Goal: Task Accomplishment & Management: Complete application form

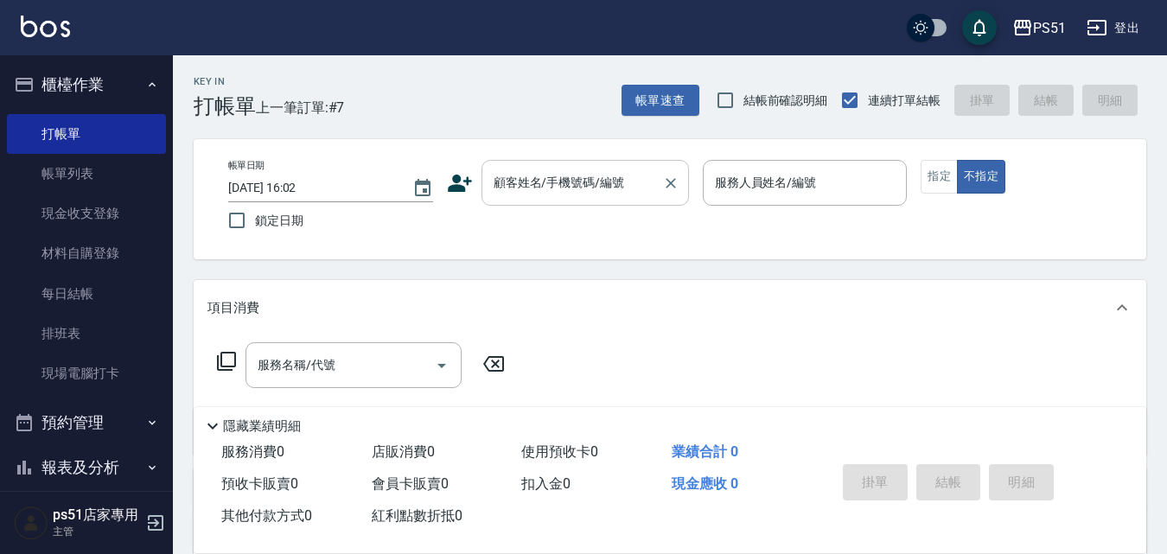
click at [562, 205] on div "顧客姓名/手機號碼/編號" at bounding box center [585, 183] width 207 height 46
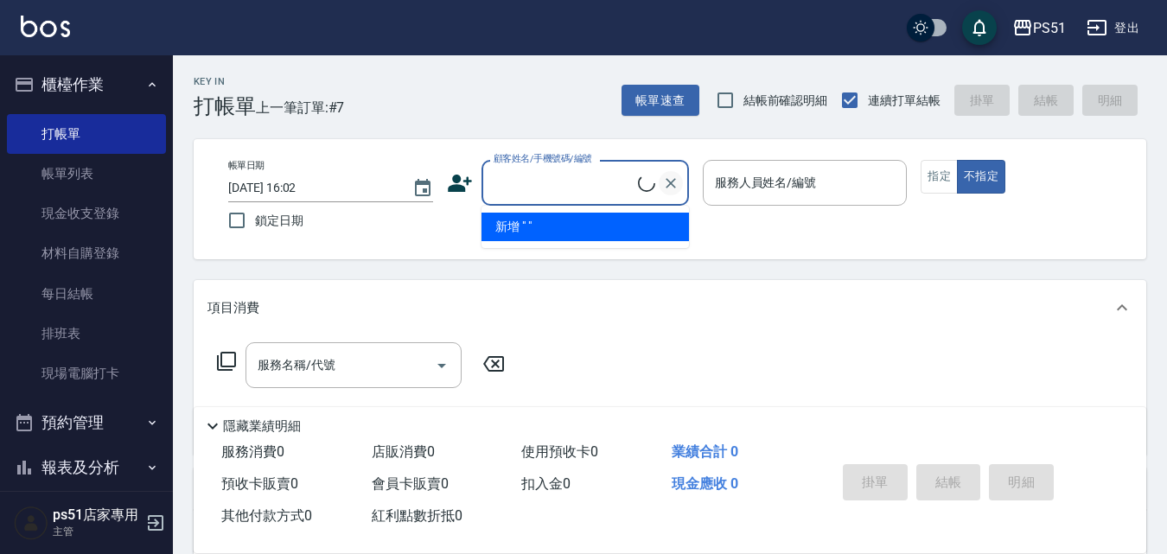
click at [677, 190] on icon "Clear" at bounding box center [670, 183] width 17 height 17
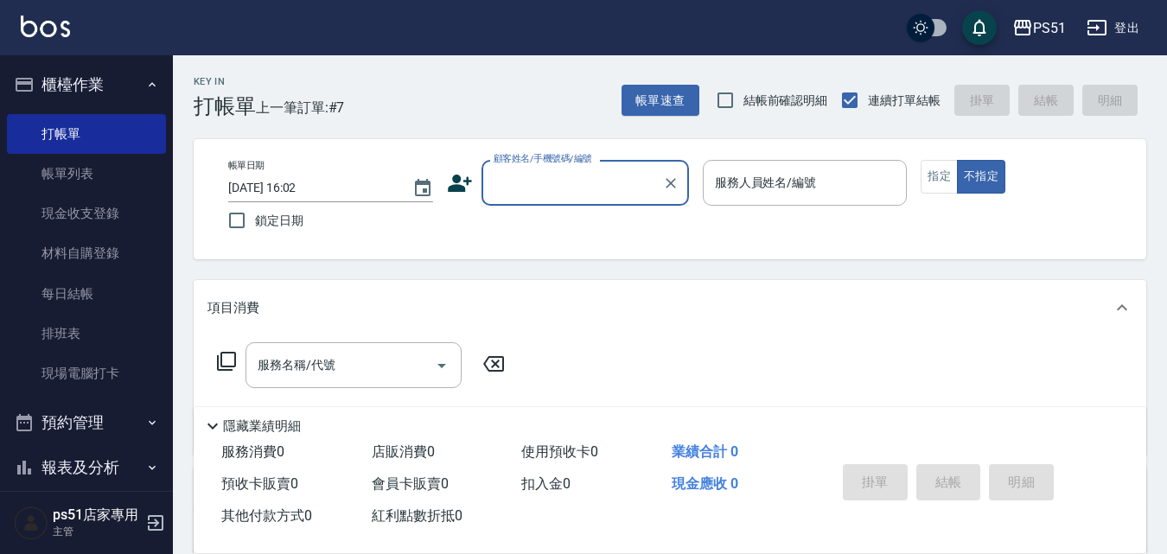
click at [648, 184] on input "顧客姓名/手機號碼/編號" at bounding box center [572, 183] width 166 height 30
click at [604, 185] on input "顧客姓名/手機號碼/編號" at bounding box center [572, 183] width 166 height 30
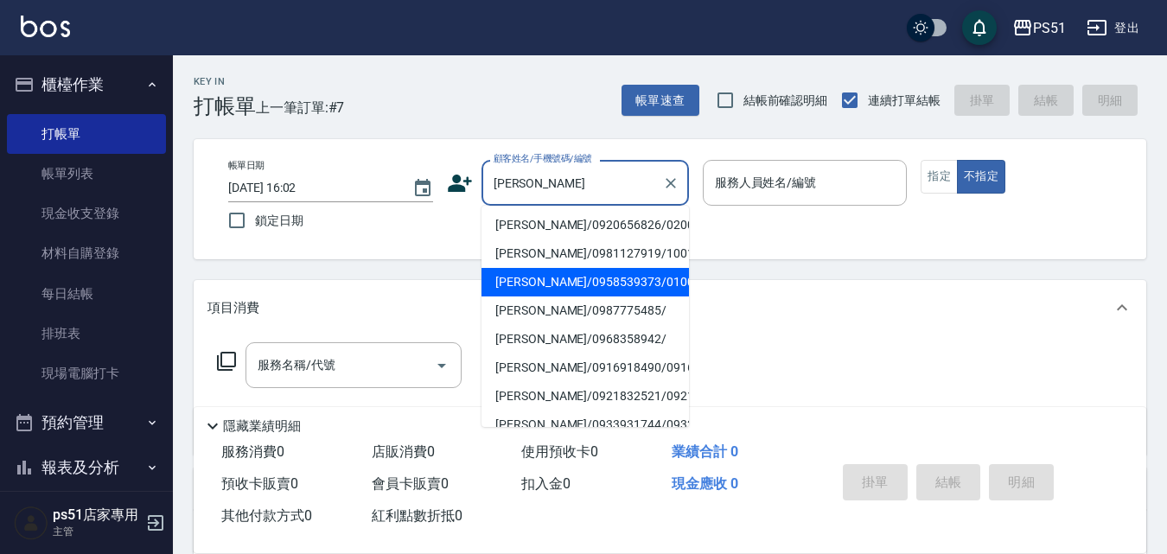
scroll to position [404, 0]
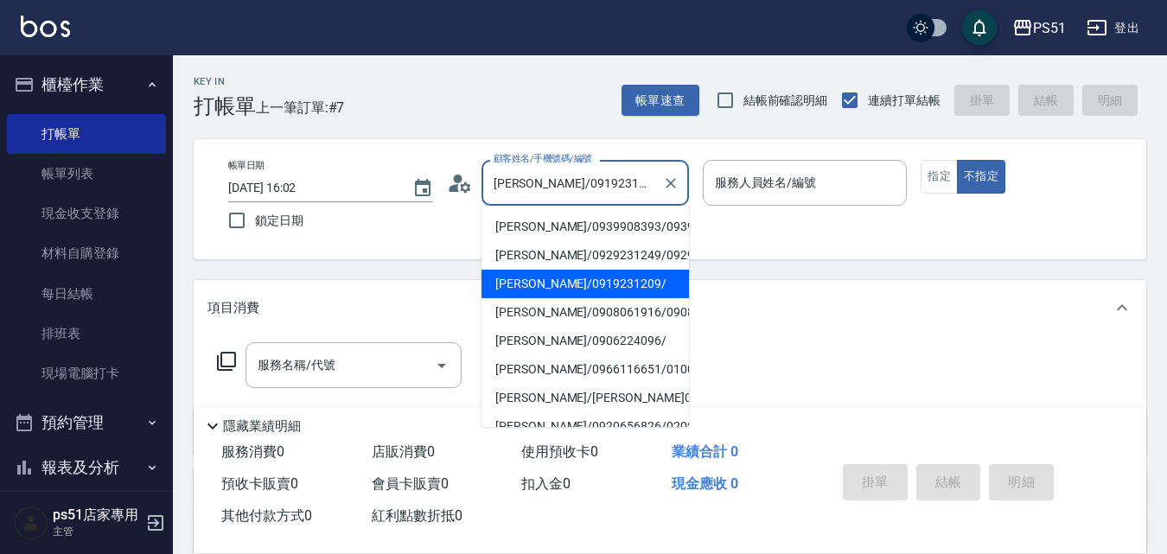
click at [612, 187] on input "[PERSON_NAME]/0919231209/" at bounding box center [572, 183] width 166 height 30
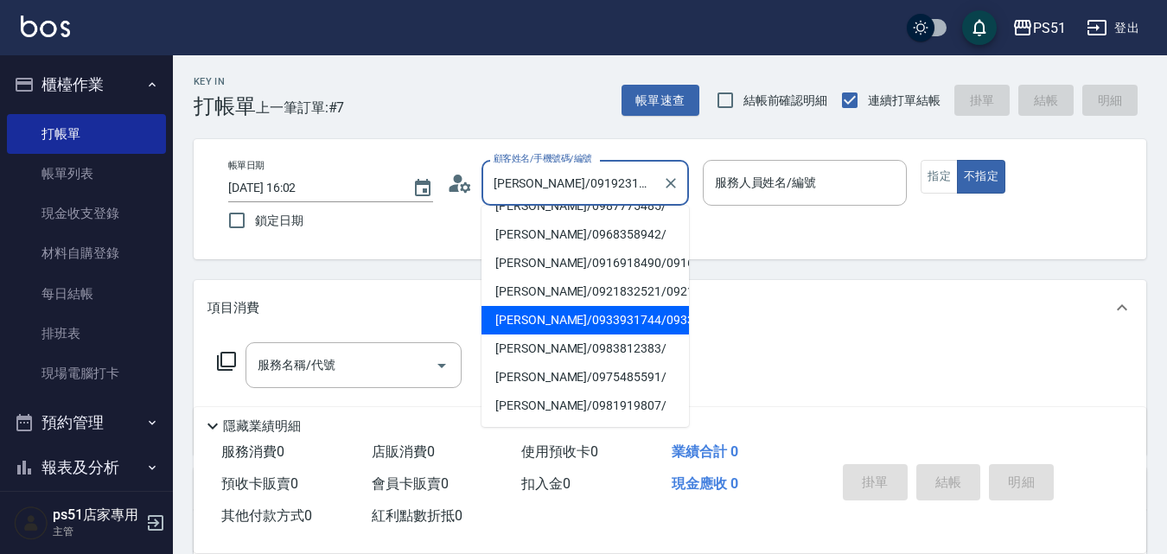
click at [569, 316] on li "[PERSON_NAME]/0933931744/0933931744" at bounding box center [585, 320] width 207 height 29
type input "[PERSON_NAME]/0933931744/0933931744"
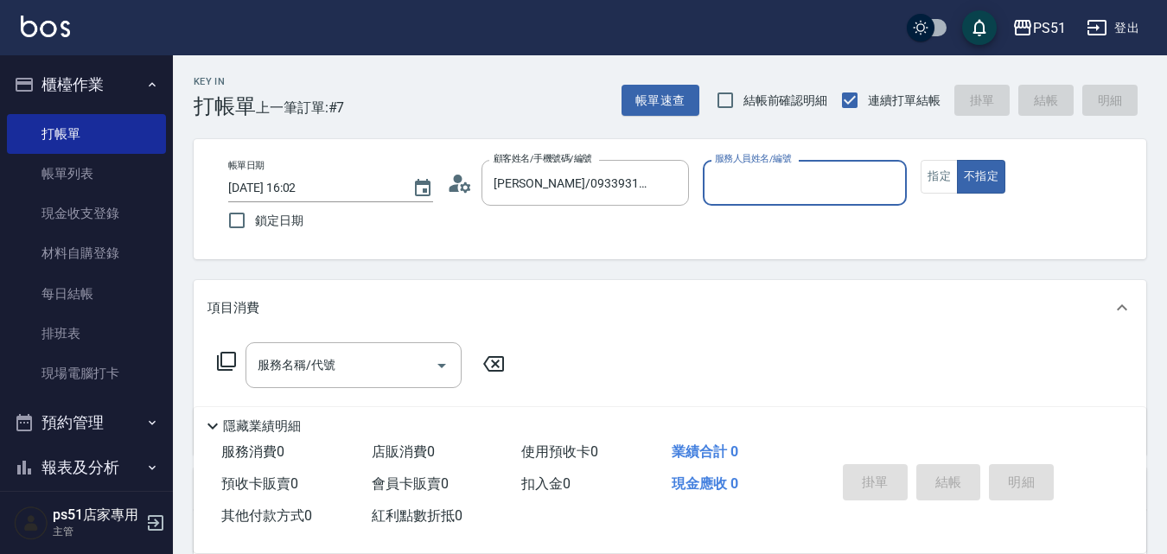
type input "Bella-4"
click at [412, 363] on input "服務名稱/代號" at bounding box center [340, 365] width 175 height 30
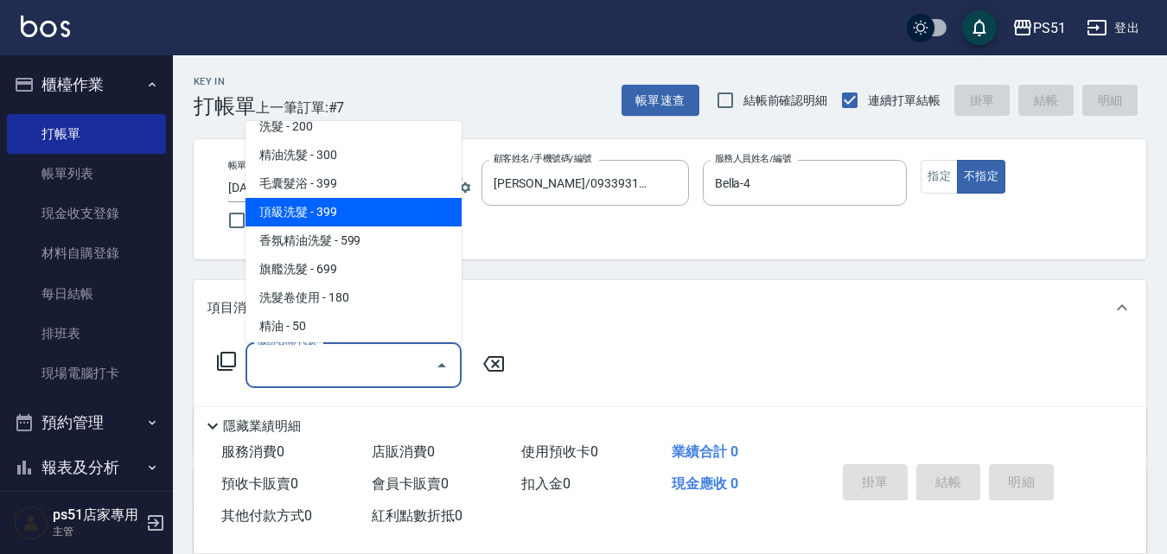
scroll to position [0, 0]
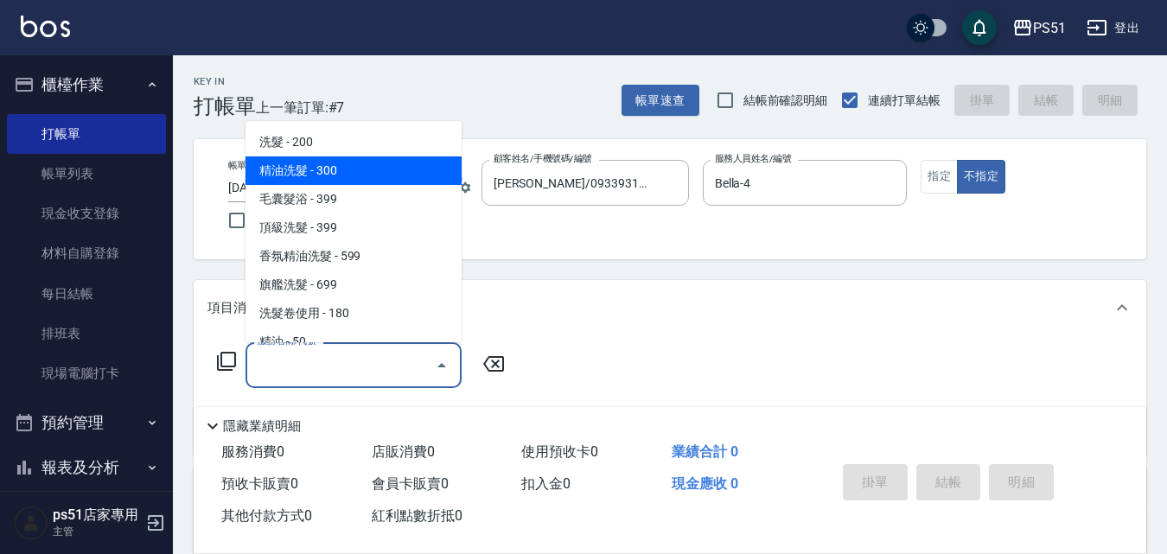
click at [376, 164] on span "精油洗髮 - 300" at bounding box center [354, 170] width 216 height 29
type input "精油洗髮(102)"
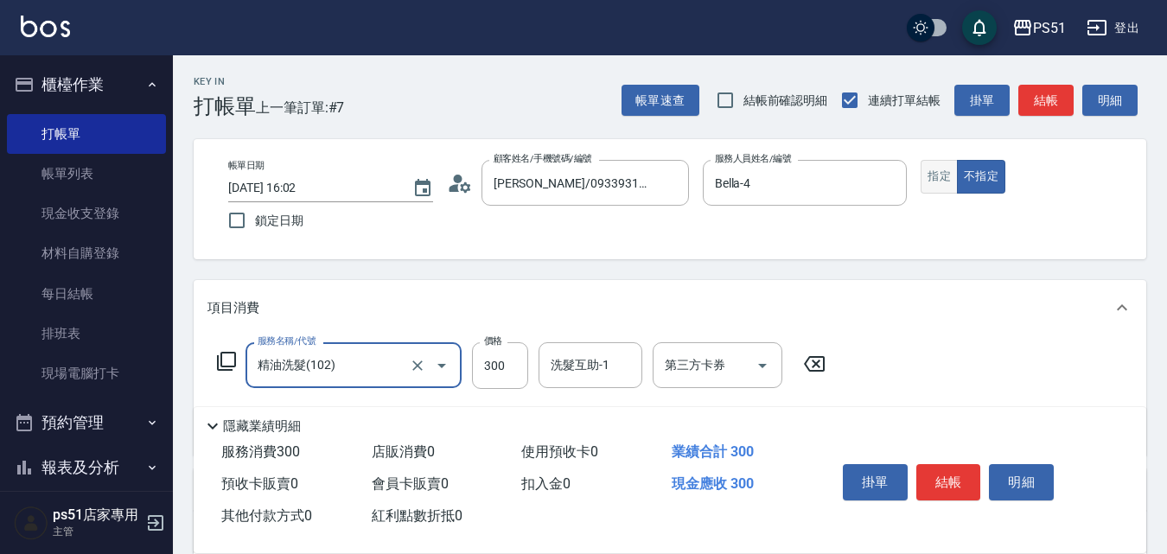
click at [941, 171] on button "指定" at bounding box center [939, 177] width 37 height 34
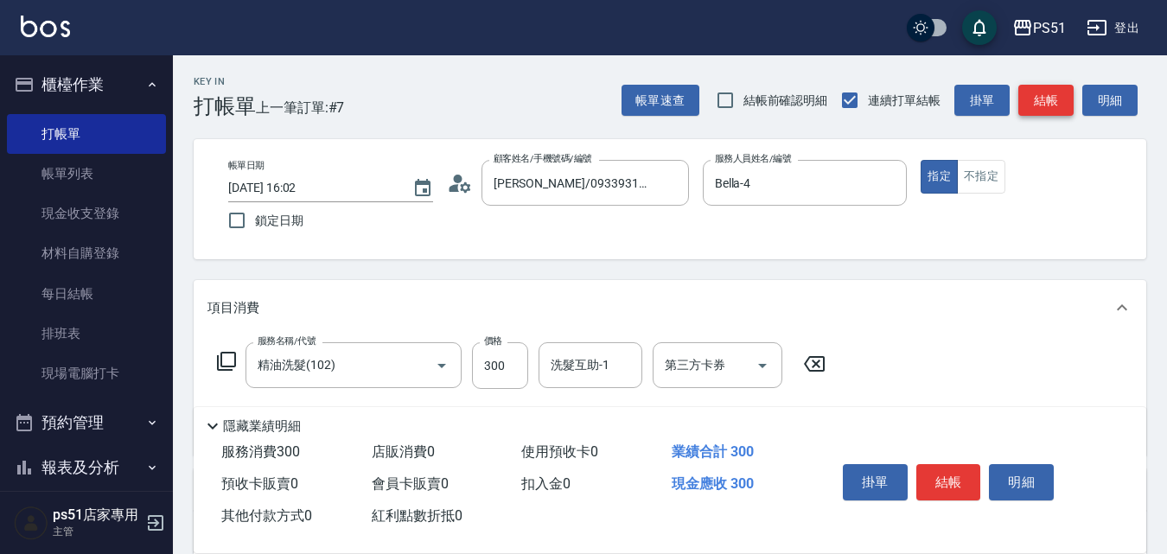
click at [1046, 93] on button "結帳" at bounding box center [1045, 101] width 55 height 32
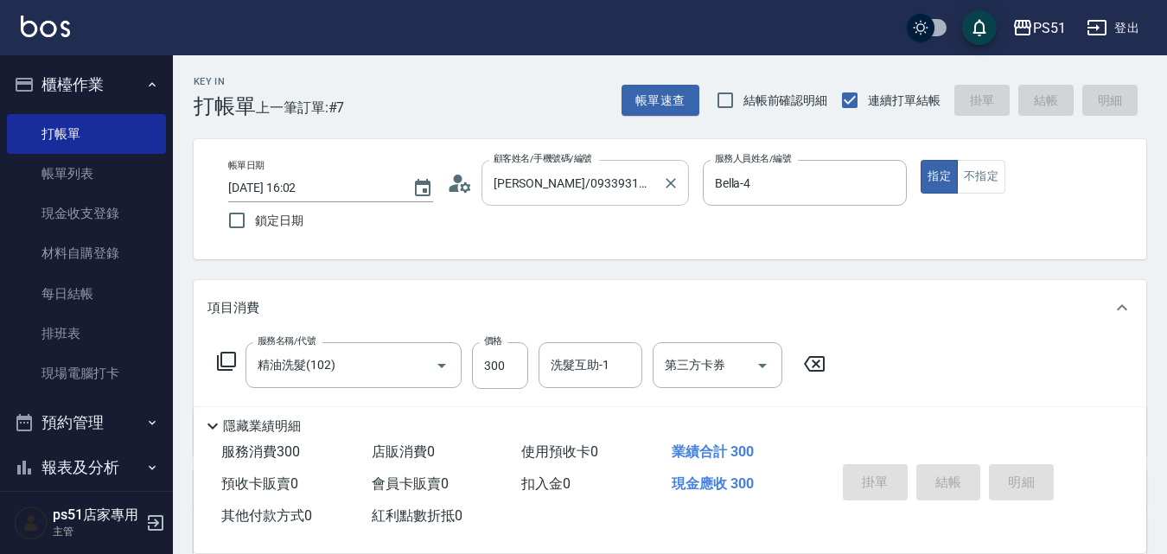
type input "[DATE] 18:43"
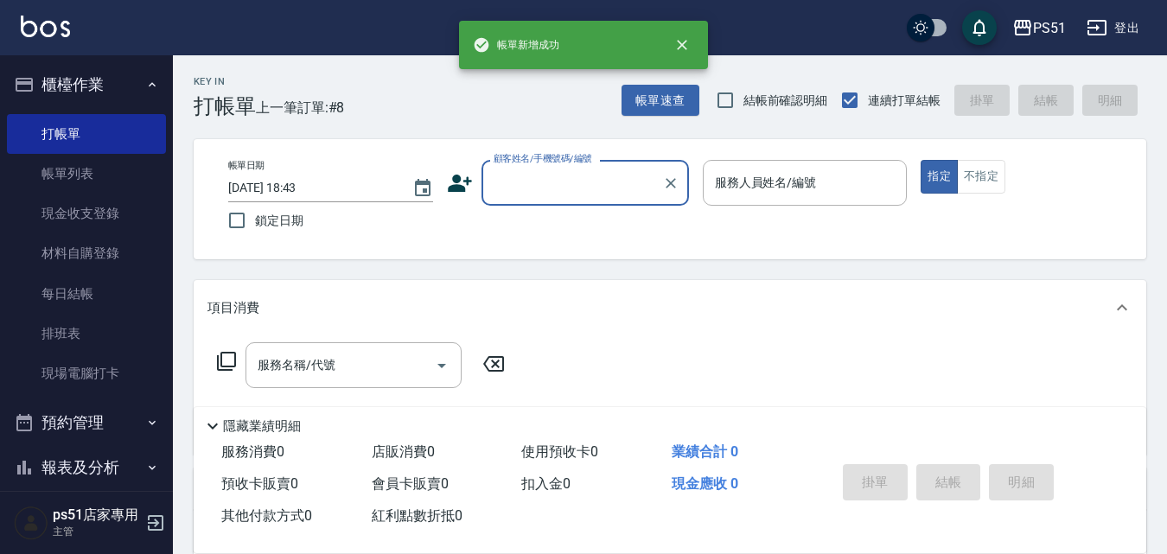
click at [604, 190] on input "顧客姓名/手機號碼/編號" at bounding box center [572, 183] width 166 height 30
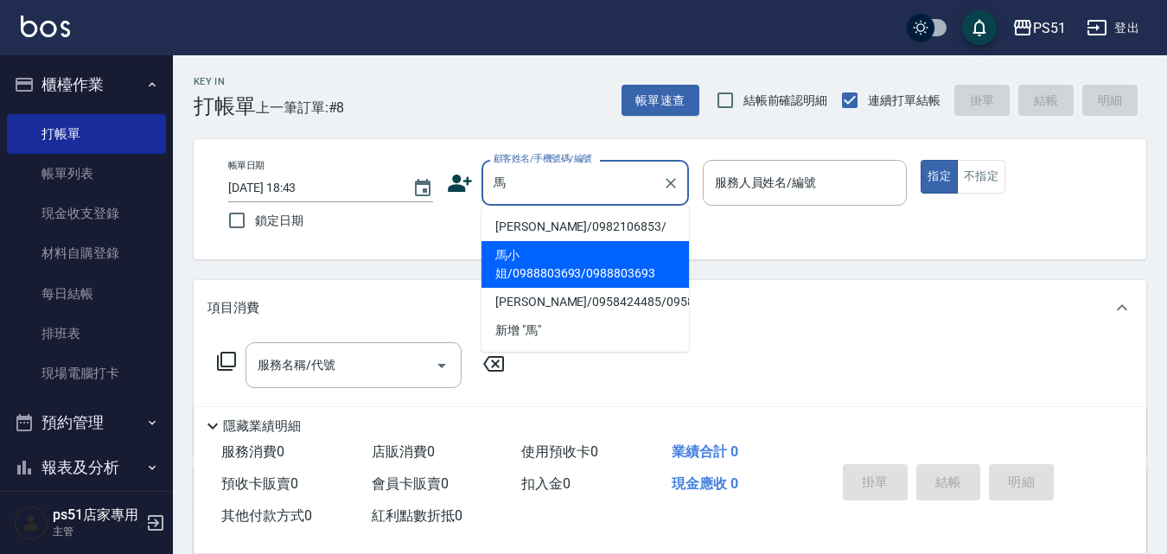
click at [576, 265] on li "馬小姐/0988803693/0988803693" at bounding box center [585, 264] width 207 height 47
type input "馬小姐/0988803693/0988803693"
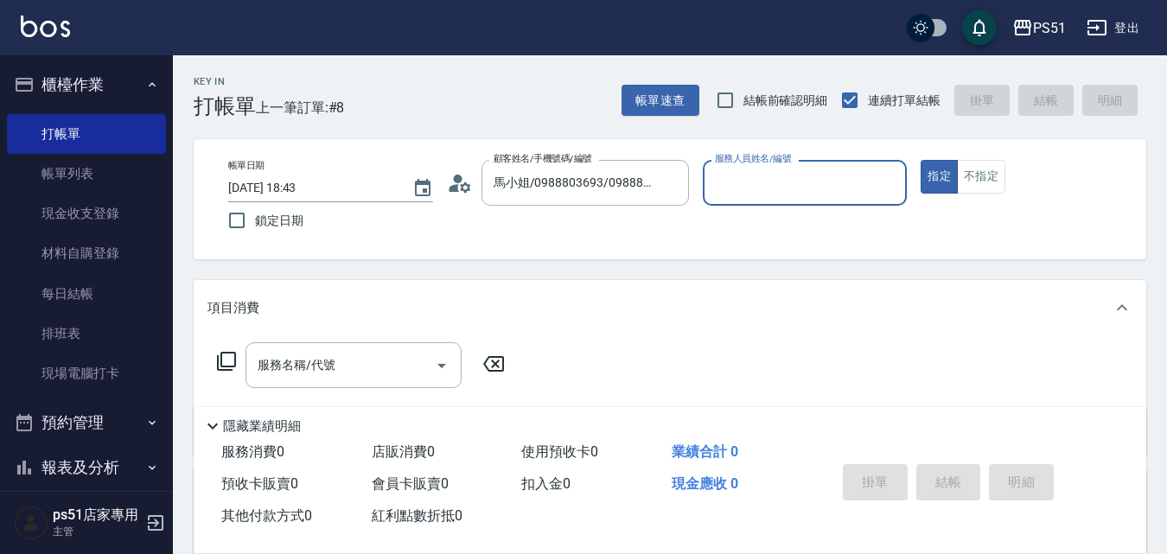
click at [785, 188] on input "服務人員姓名/編號" at bounding box center [805, 183] width 189 height 30
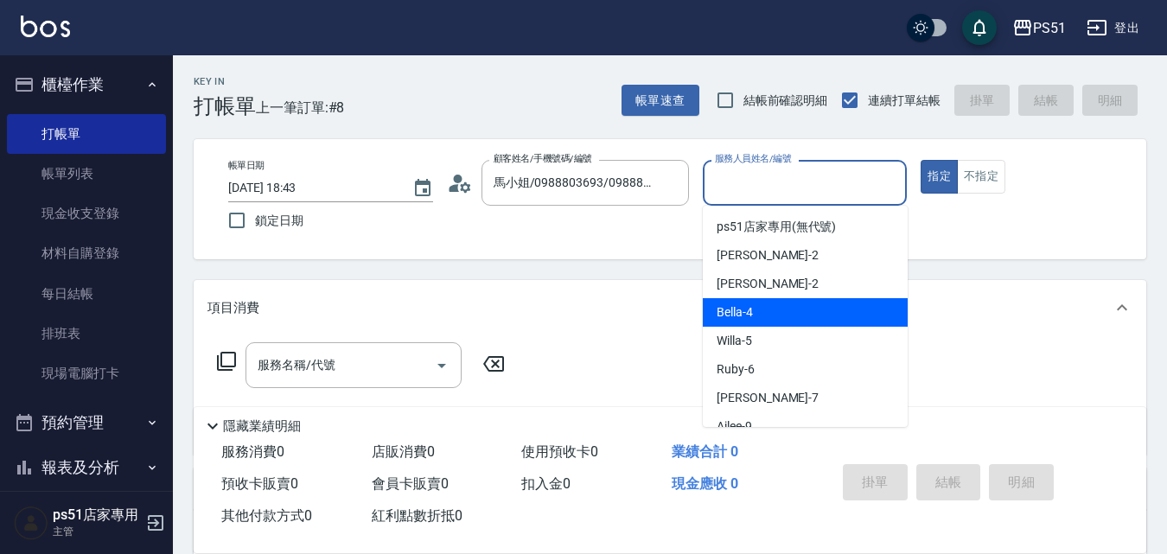
click at [745, 315] on span "Bella -4" at bounding box center [735, 312] width 36 height 18
type input "Bella-4"
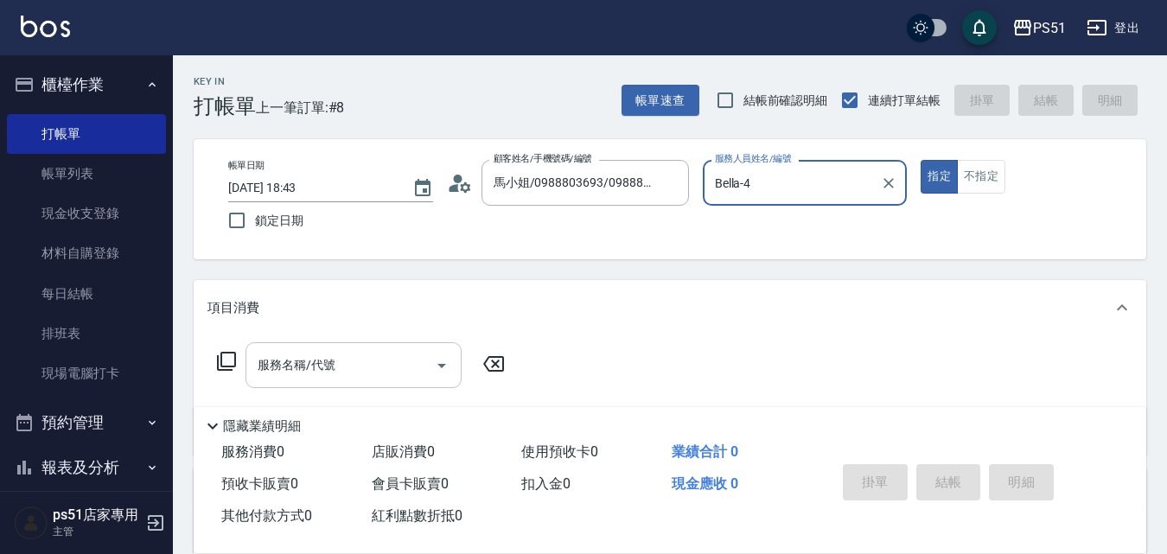
click at [395, 365] on input "服務名稱/代號" at bounding box center [340, 365] width 175 height 30
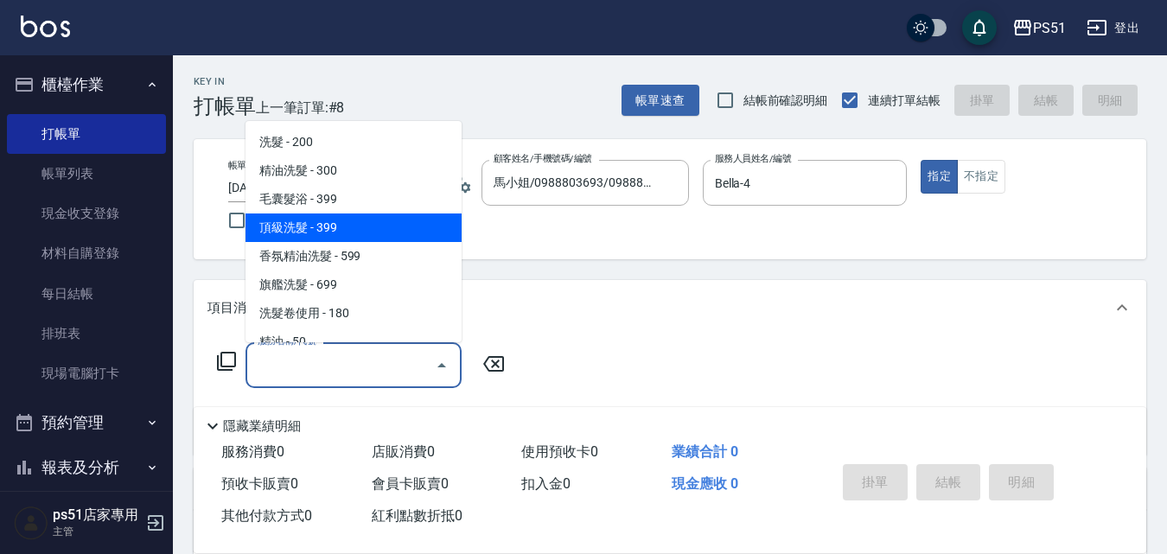
click at [360, 224] on span "頂級洗髮 - 399" at bounding box center [354, 228] width 216 height 29
type input "頂級洗髮(104)"
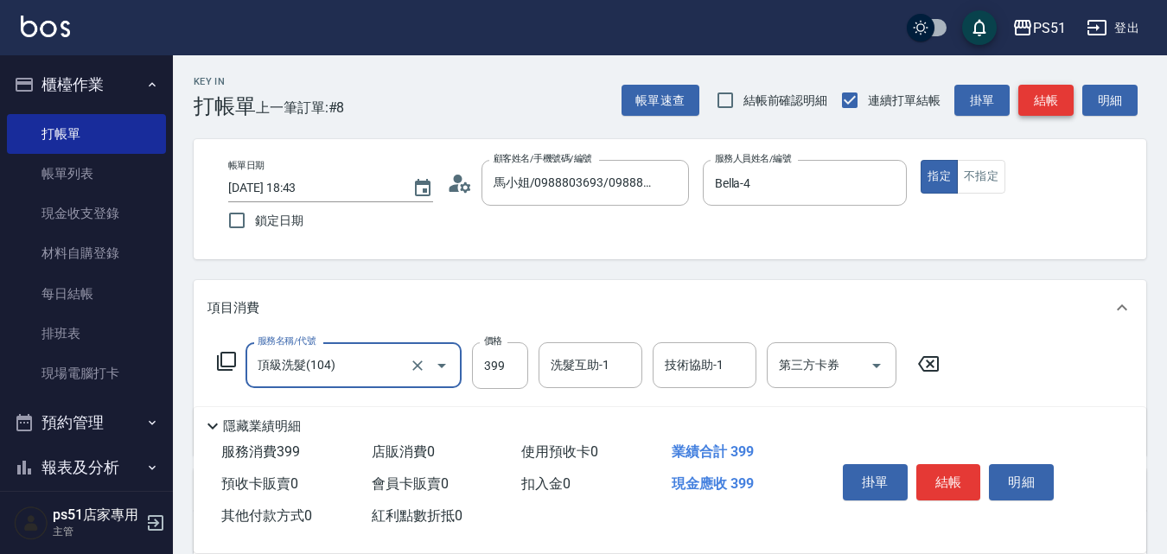
click at [1037, 86] on button "結帳" at bounding box center [1045, 101] width 55 height 32
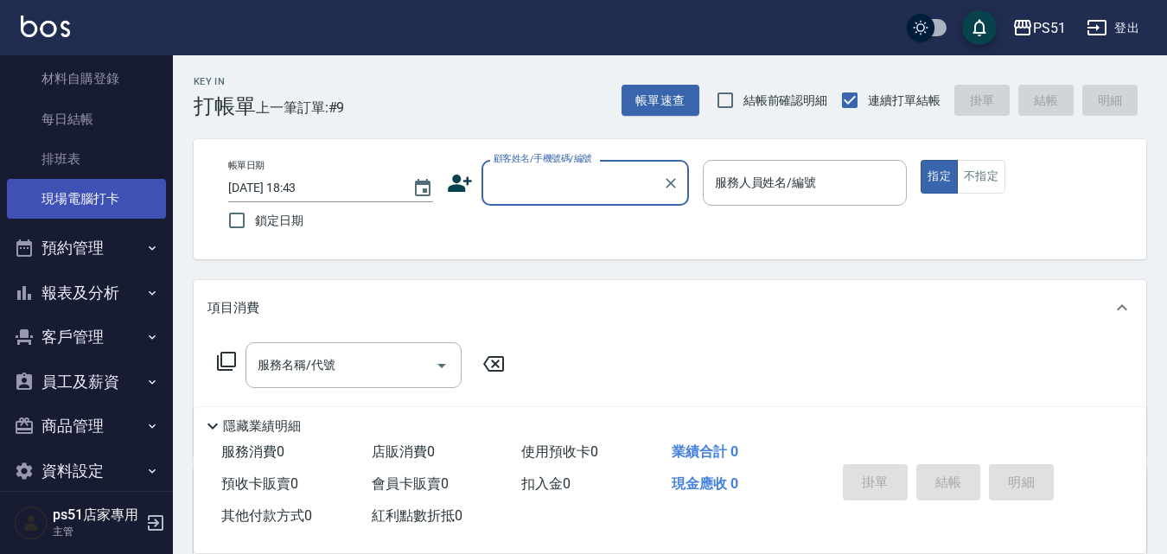
scroll to position [197, 0]
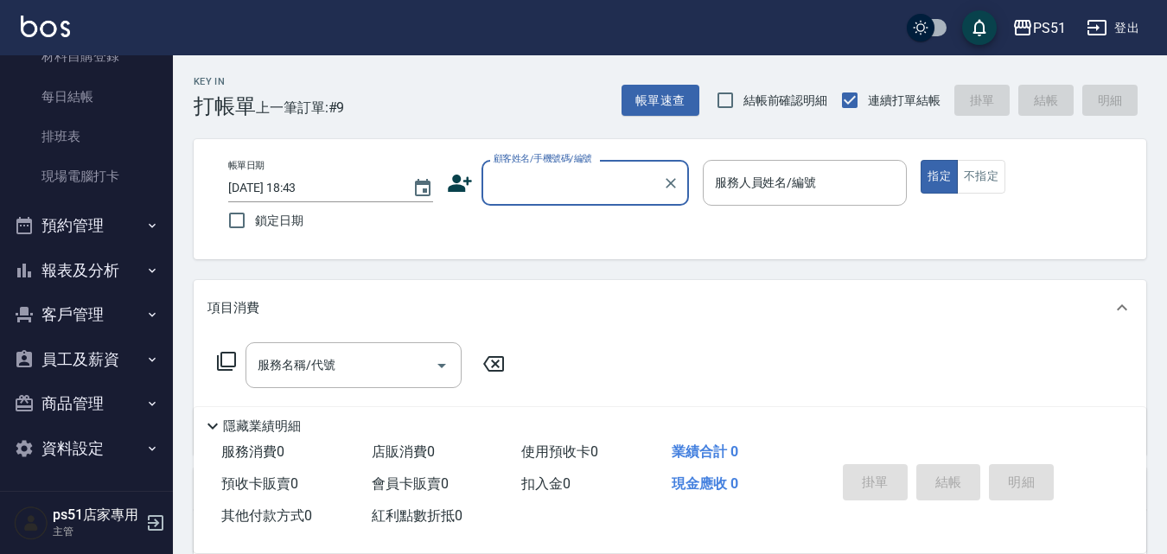
click at [102, 272] on button "報表及分析" at bounding box center [86, 270] width 159 height 45
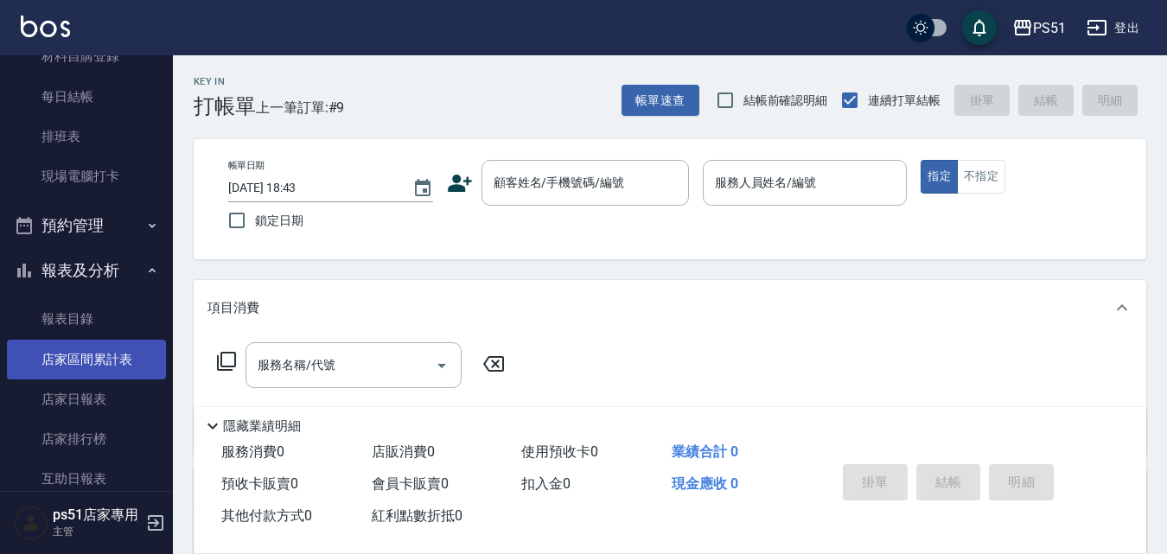
scroll to position [601, 0]
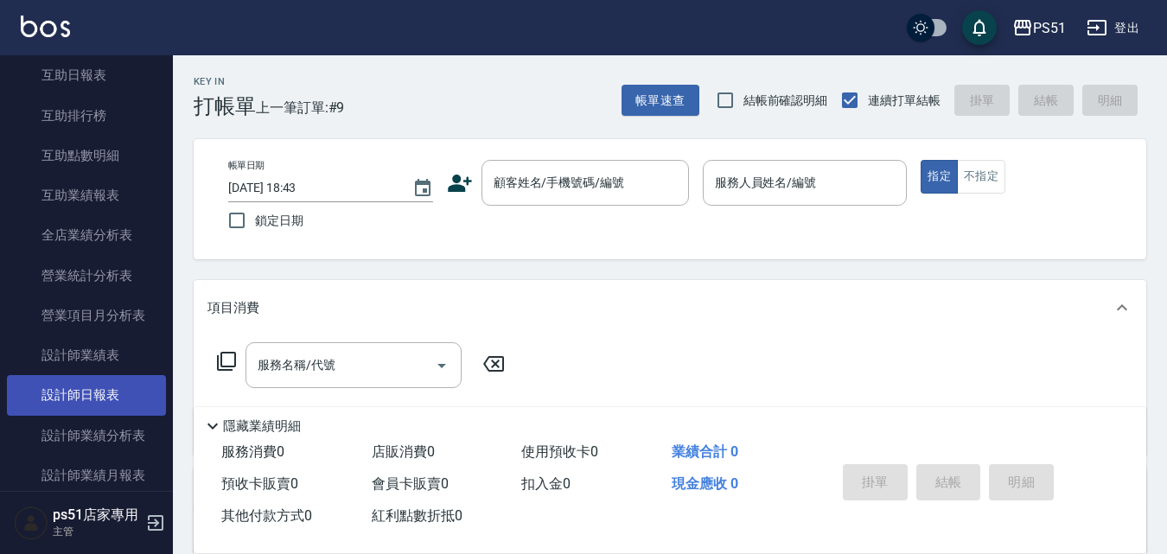
click at [99, 380] on link "設計師日報表" at bounding box center [86, 395] width 159 height 40
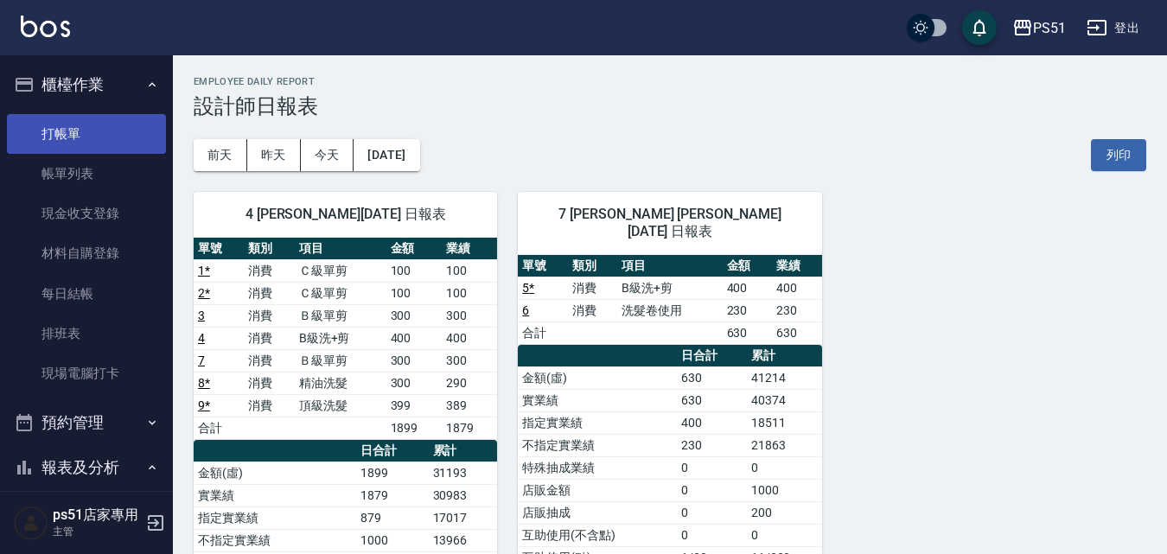
click at [102, 139] on link "打帳單" at bounding box center [86, 134] width 159 height 40
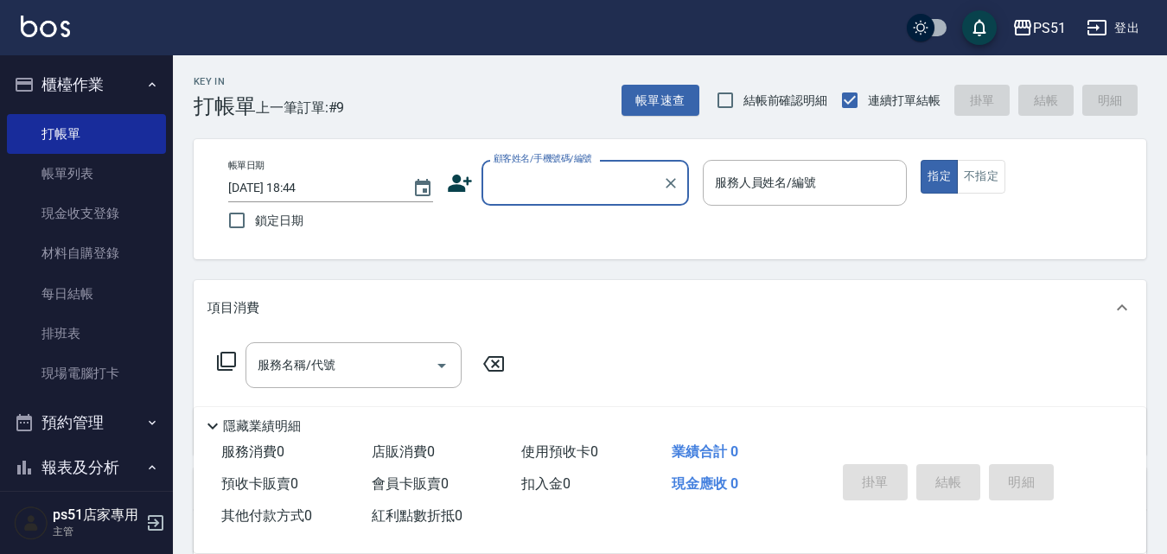
click at [648, 164] on div "顧客姓名/手機號碼/編號" at bounding box center [585, 183] width 207 height 46
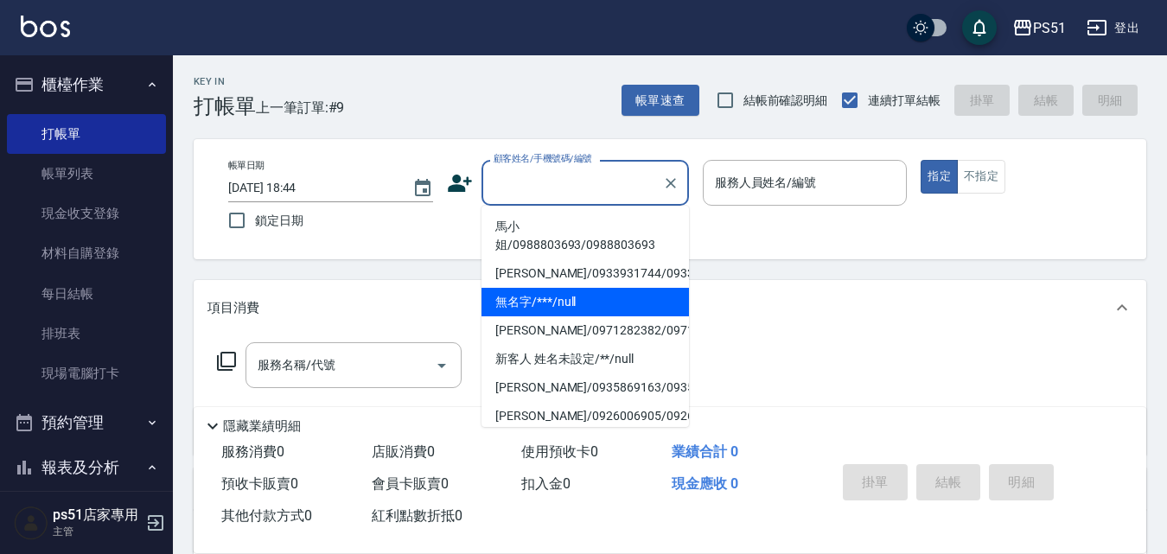
click at [570, 316] on li "無名字/***/null" at bounding box center [585, 302] width 207 height 29
type input "無名字/***/null"
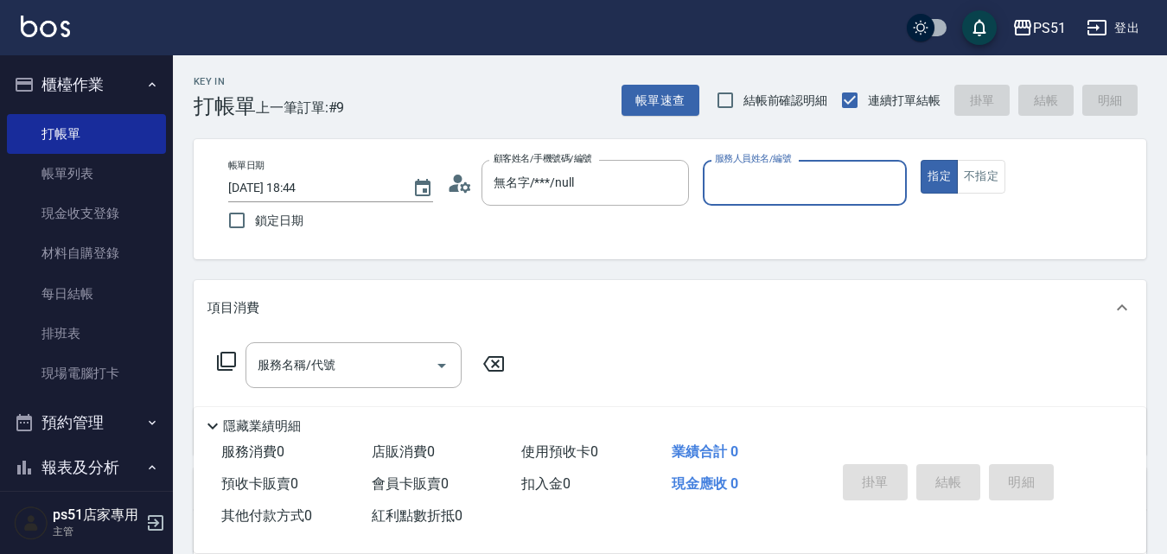
click at [810, 179] on input "服務人員姓名/編號" at bounding box center [805, 183] width 189 height 30
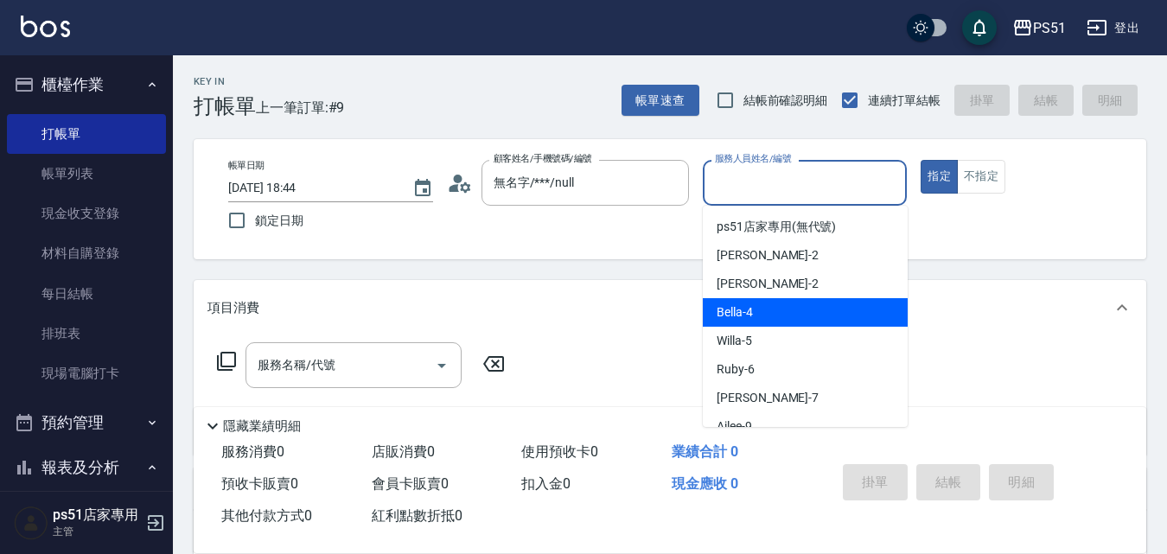
drag, startPoint x: 759, startPoint y: 309, endPoint x: 731, endPoint y: 308, distance: 28.5
click at [759, 310] on div "Bella -4" at bounding box center [805, 312] width 205 height 29
type input "Bella-4"
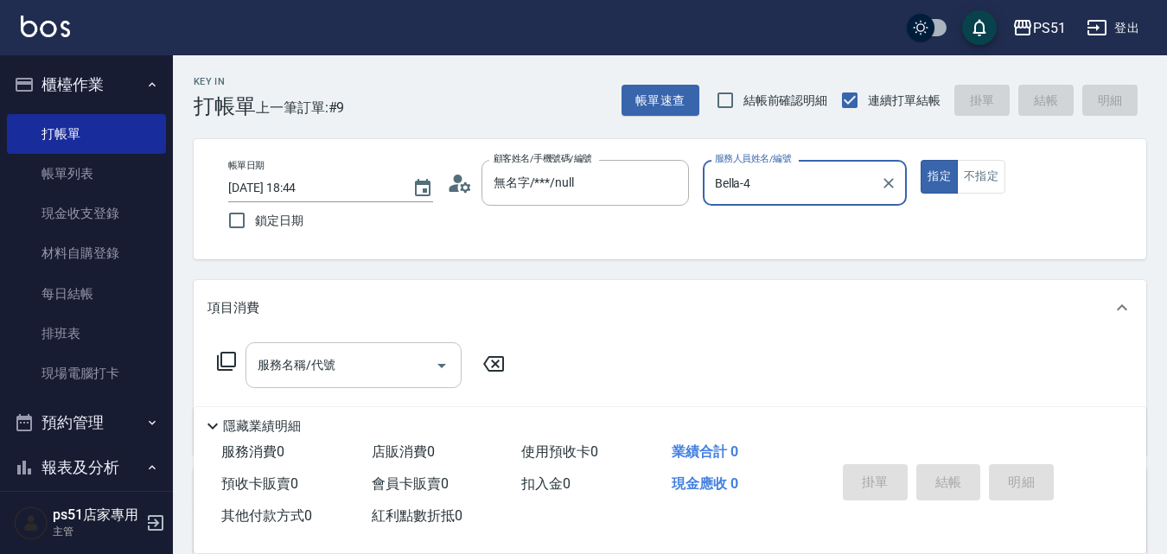
click at [401, 373] on input "服務名稱/代號" at bounding box center [340, 365] width 175 height 30
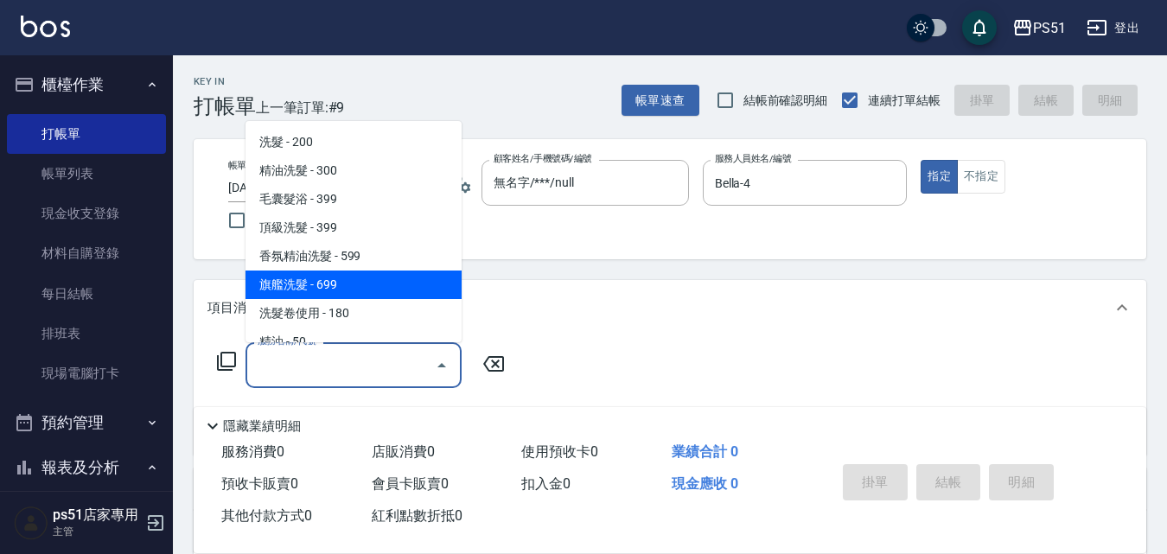
scroll to position [404, 0]
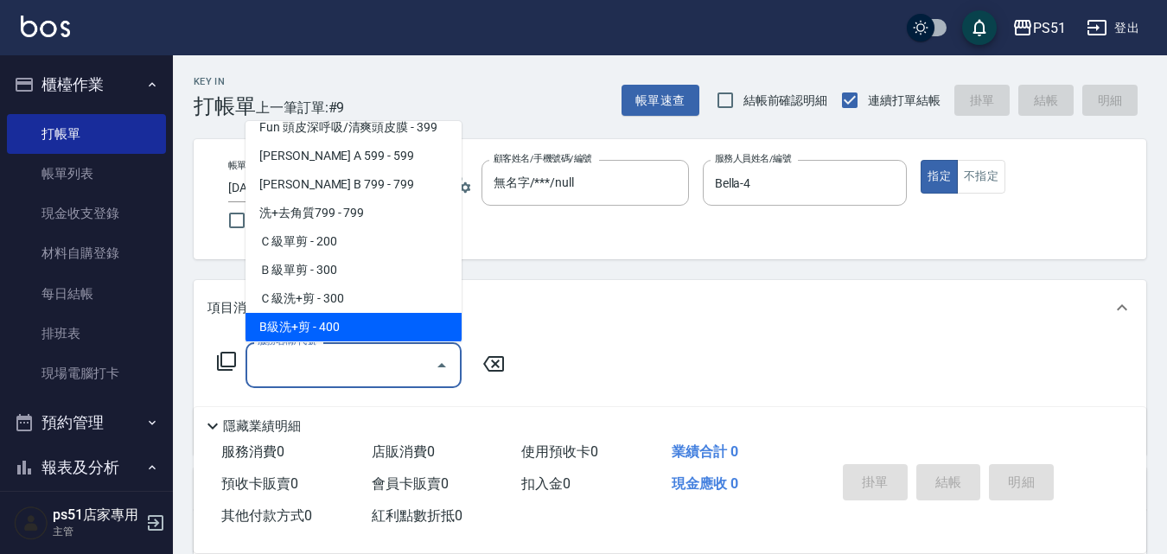
click at [354, 315] on span "B級洗+剪 - 400" at bounding box center [354, 327] width 216 height 29
type input "B級洗+剪(204)"
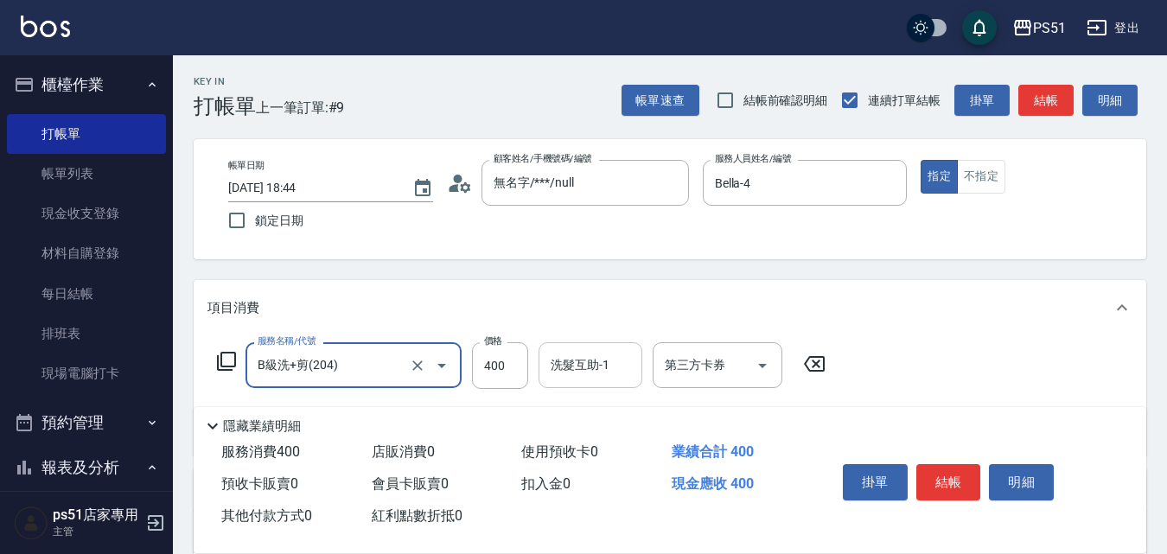
click at [555, 361] on div "洗髮互助-1 洗髮互助-1" at bounding box center [591, 365] width 104 height 46
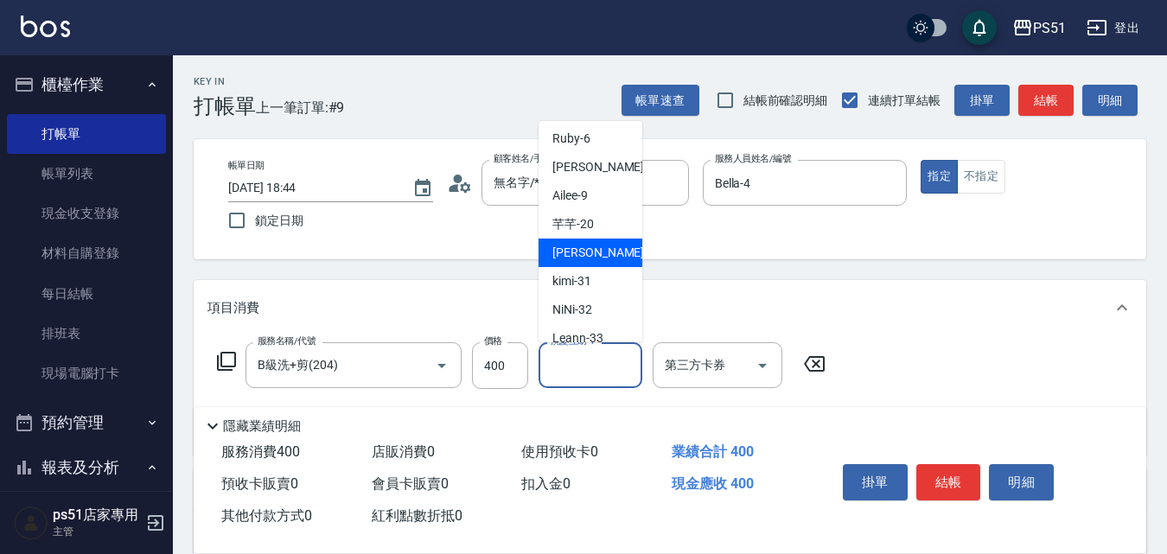
scroll to position [201, 0]
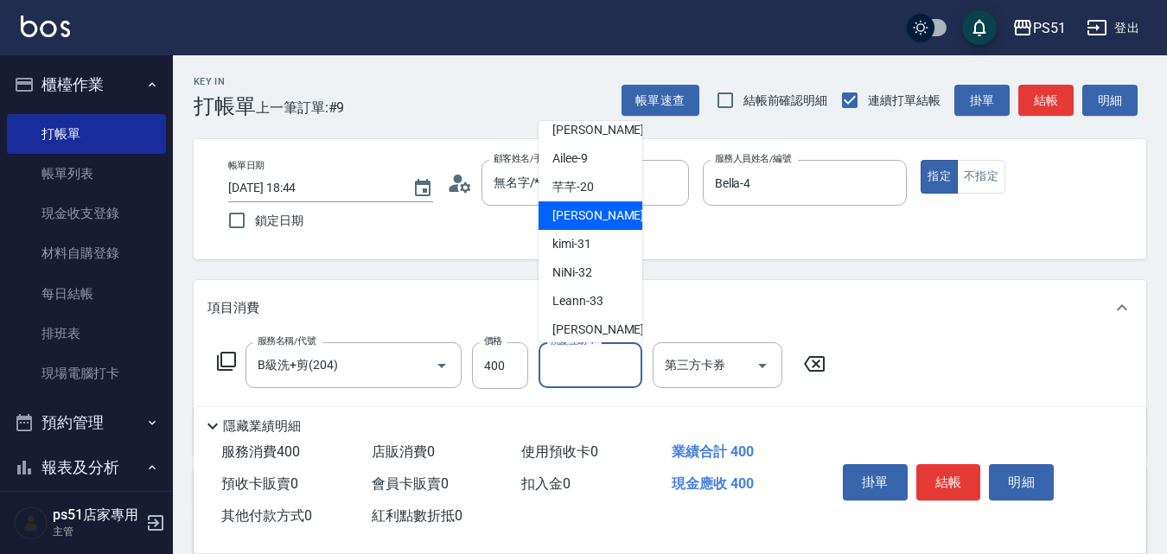
click at [597, 208] on div "[PERSON_NAME] -23" at bounding box center [591, 215] width 104 height 29
type input "[PERSON_NAME]-23"
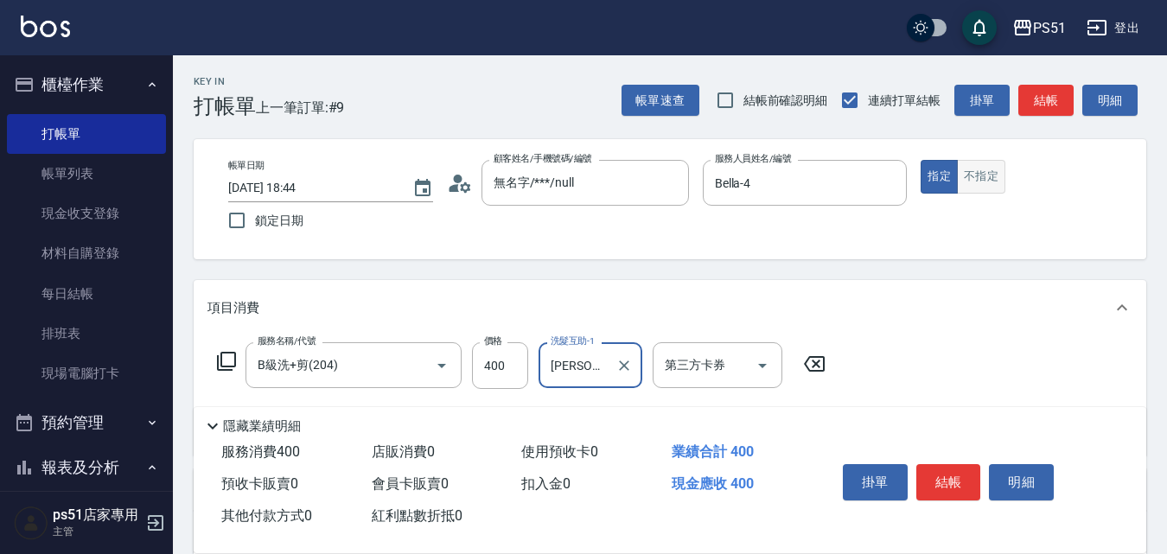
click at [986, 179] on button "不指定" at bounding box center [981, 177] width 48 height 34
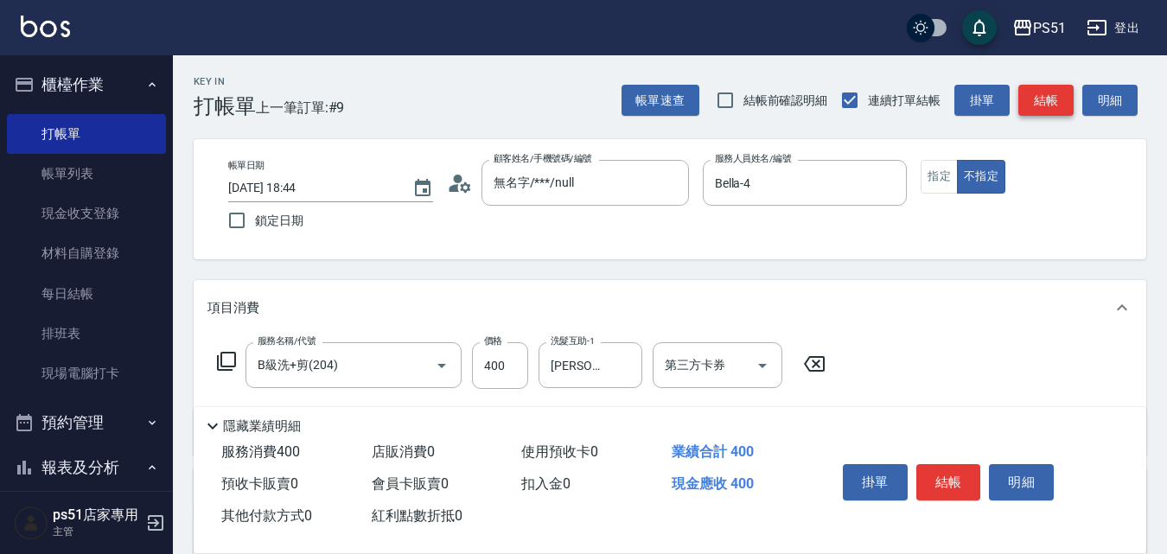
click at [1055, 112] on button "結帳" at bounding box center [1045, 101] width 55 height 32
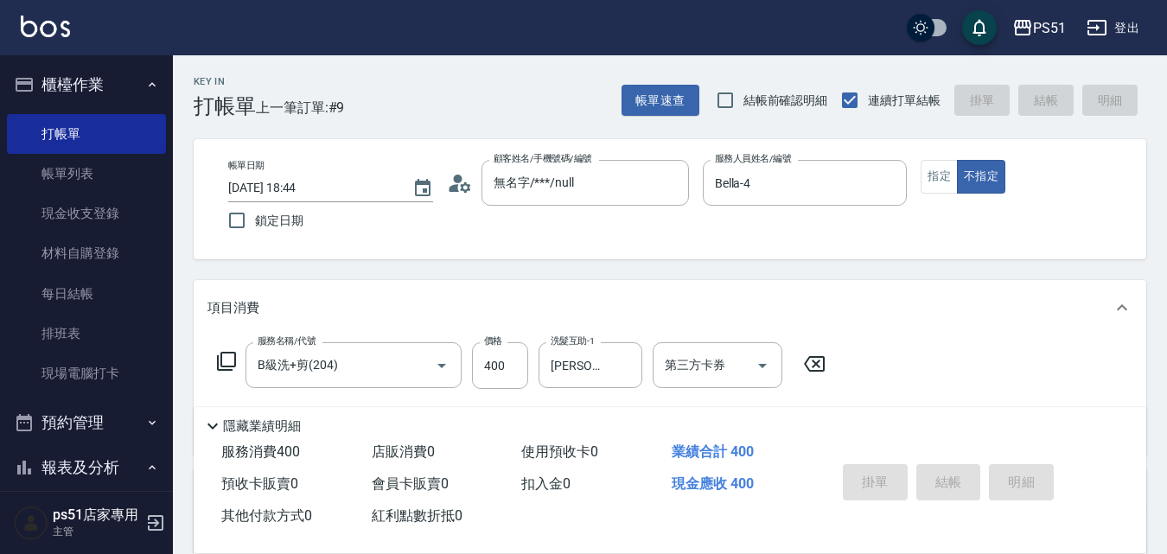
type input "[DATE] 19:00"
